Goal: Check status

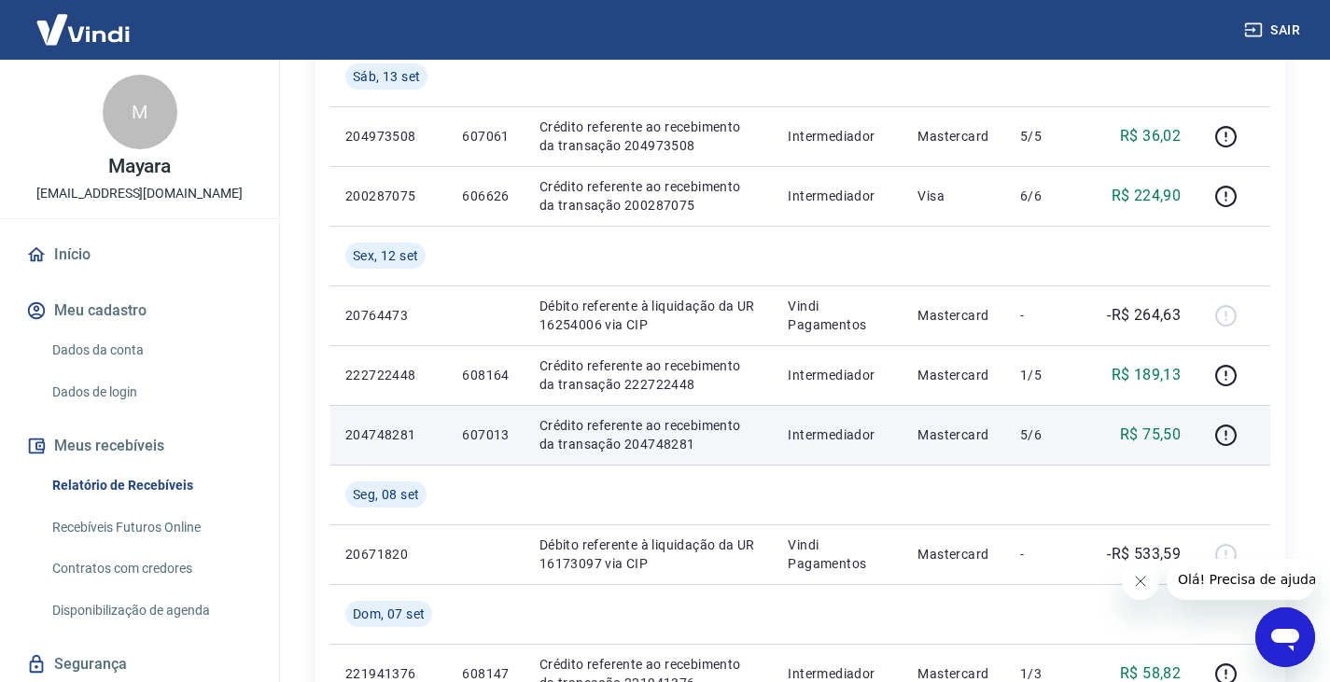
scroll to position [560, 0]
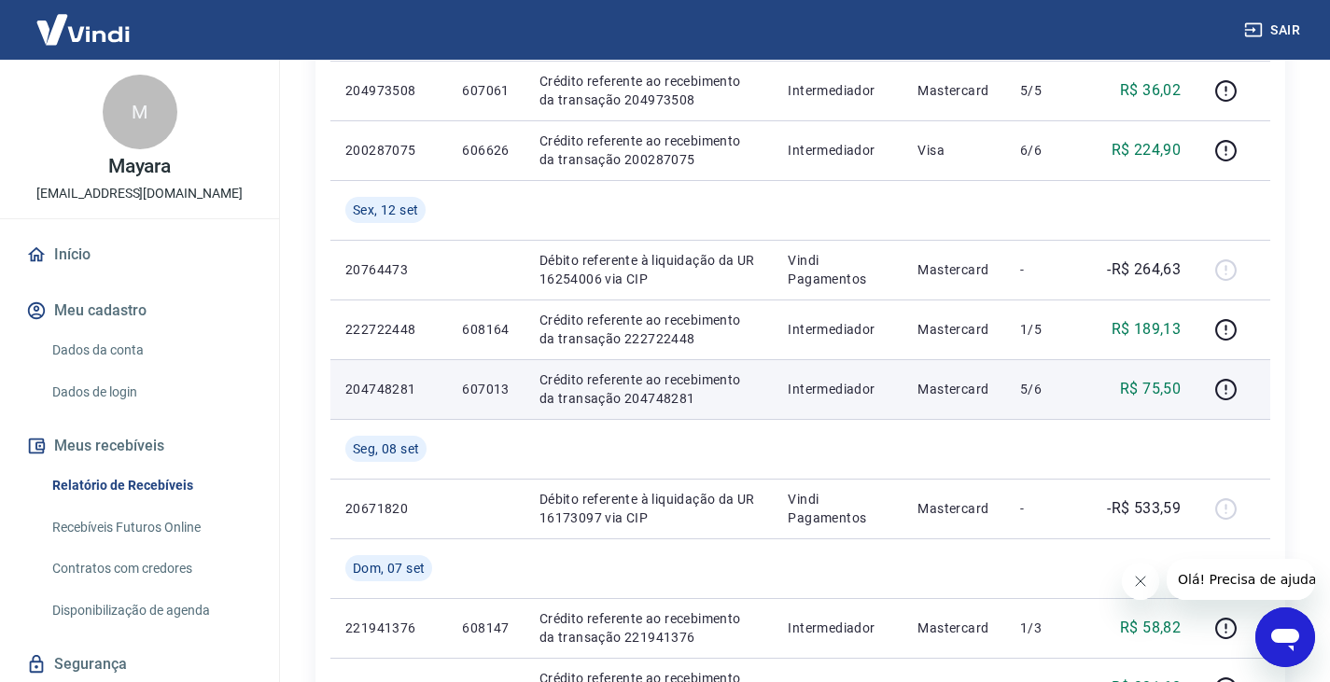
click at [495, 392] on p "607013" at bounding box center [485, 389] width 47 height 19
